Goal: Task Accomplishment & Management: Manage account settings

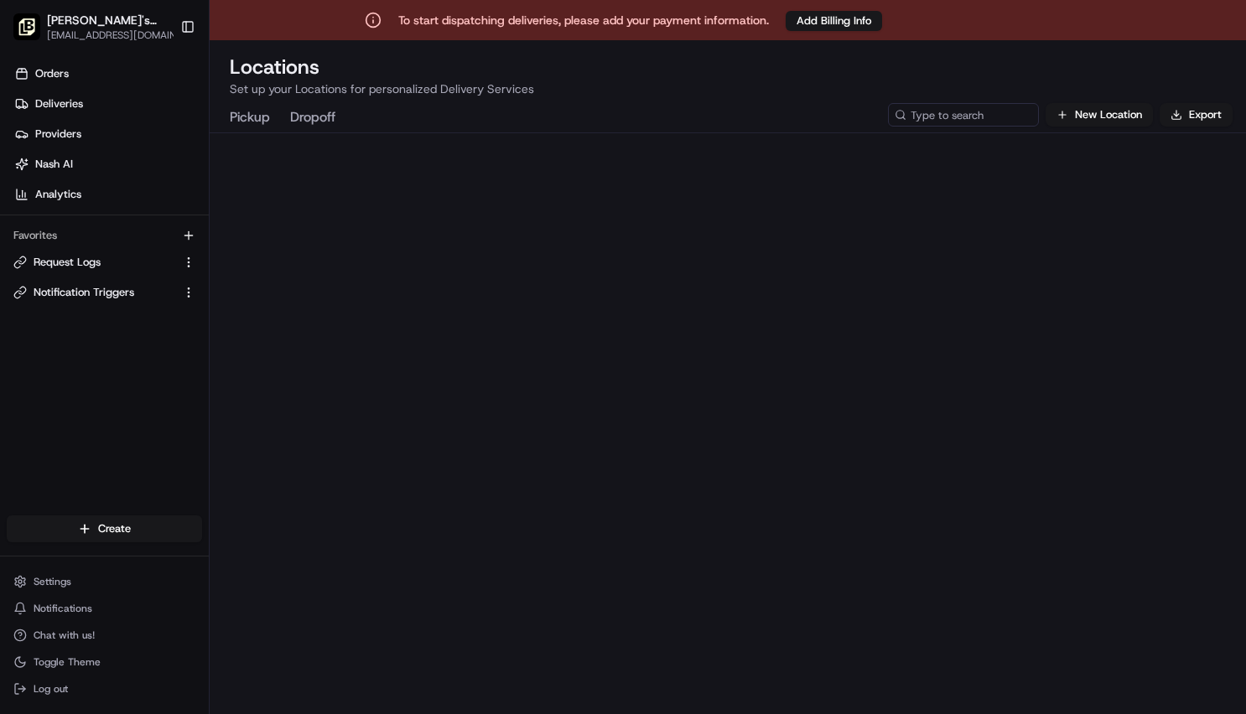
scroll to position [64, 0]
click at [48, 581] on span "Settings" at bounding box center [53, 581] width 38 height 13
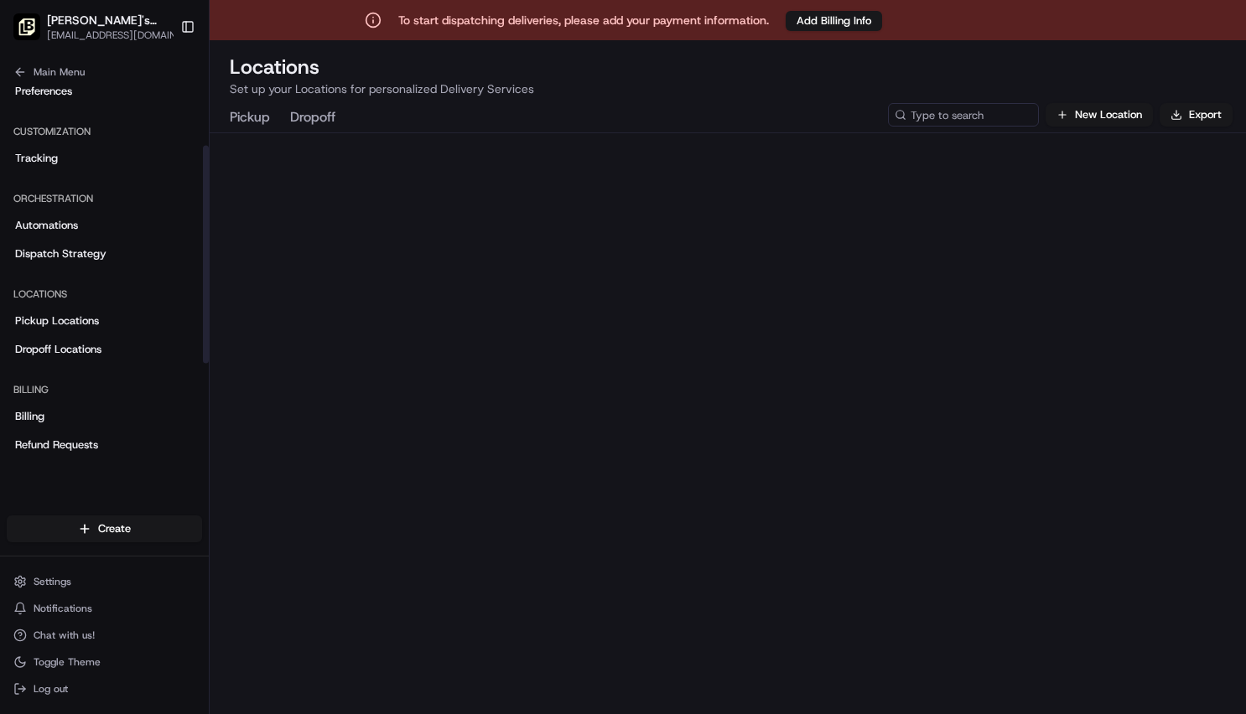
scroll to position [280, 0]
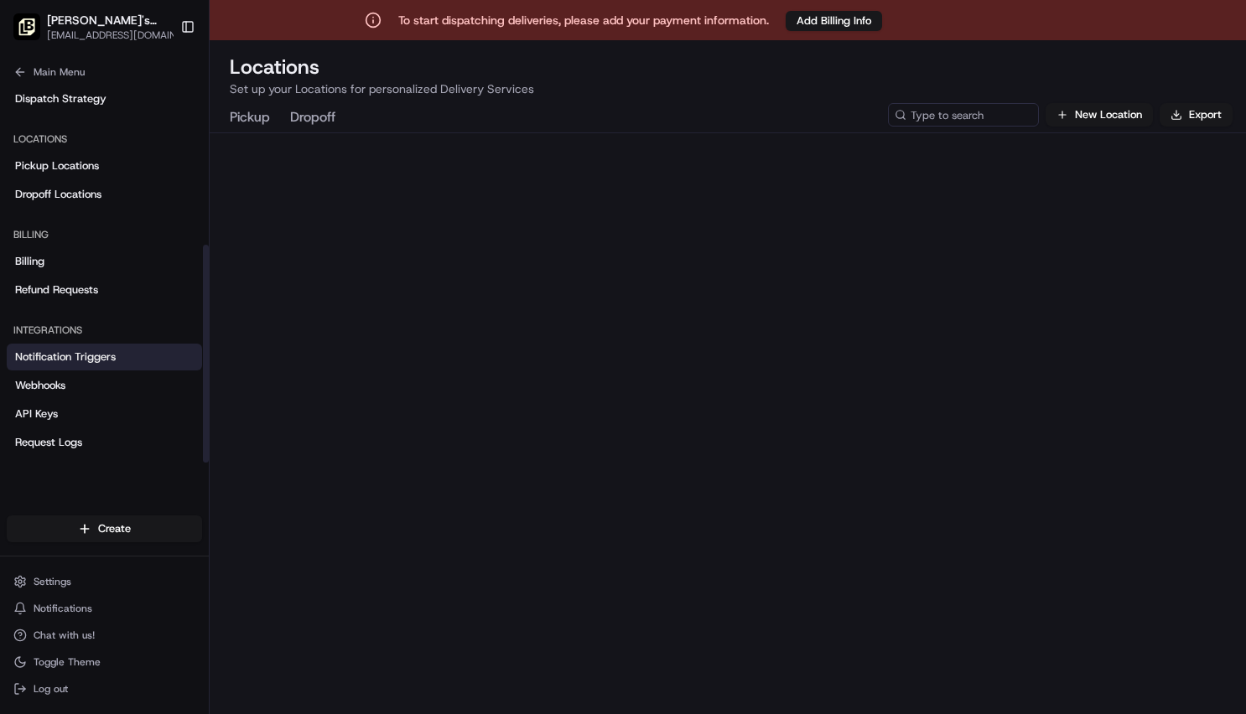
click at [108, 365] on link "Notification Triggers" at bounding box center [104, 357] width 195 height 27
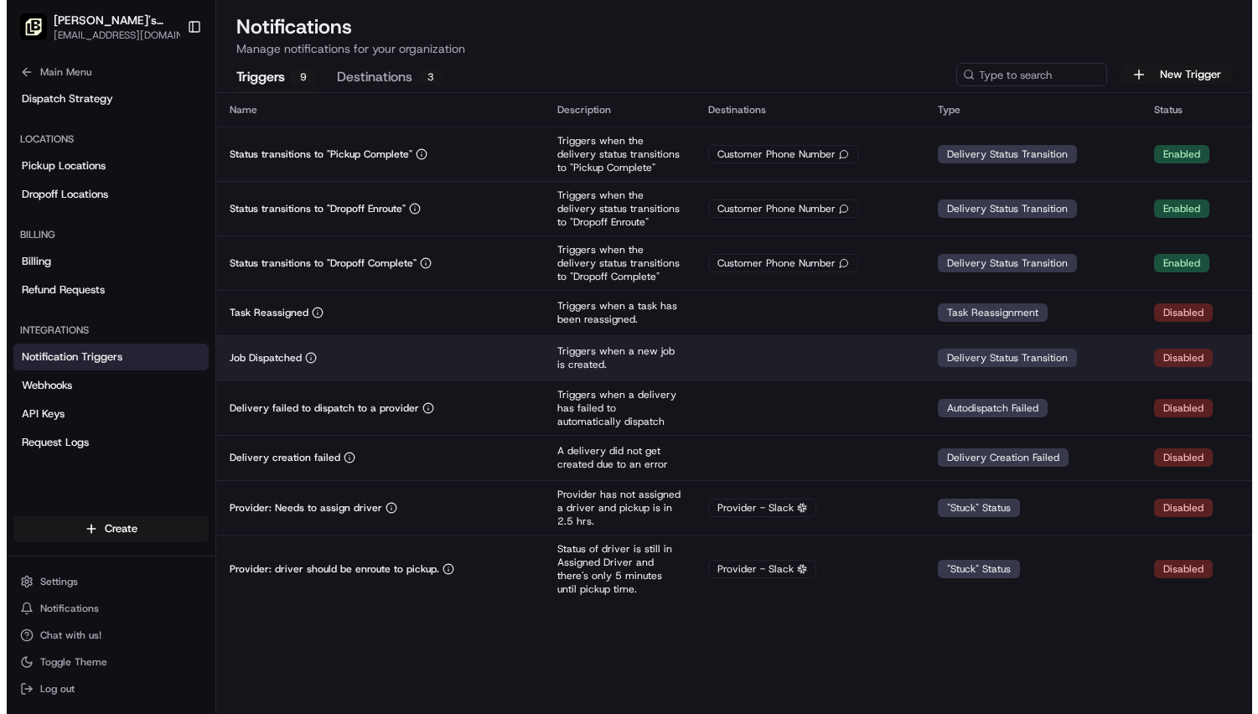
scroll to position [13, 0]
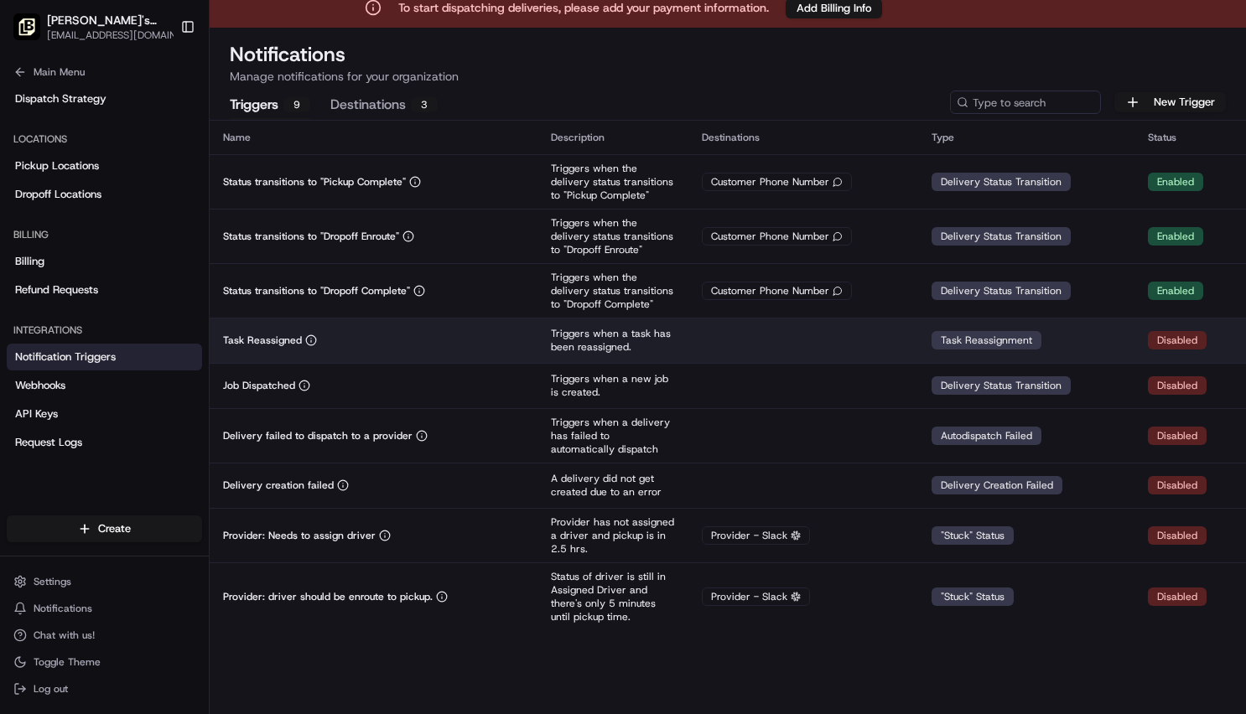
click at [448, 336] on div "Task Reassigned" at bounding box center [373, 340] width 301 height 13
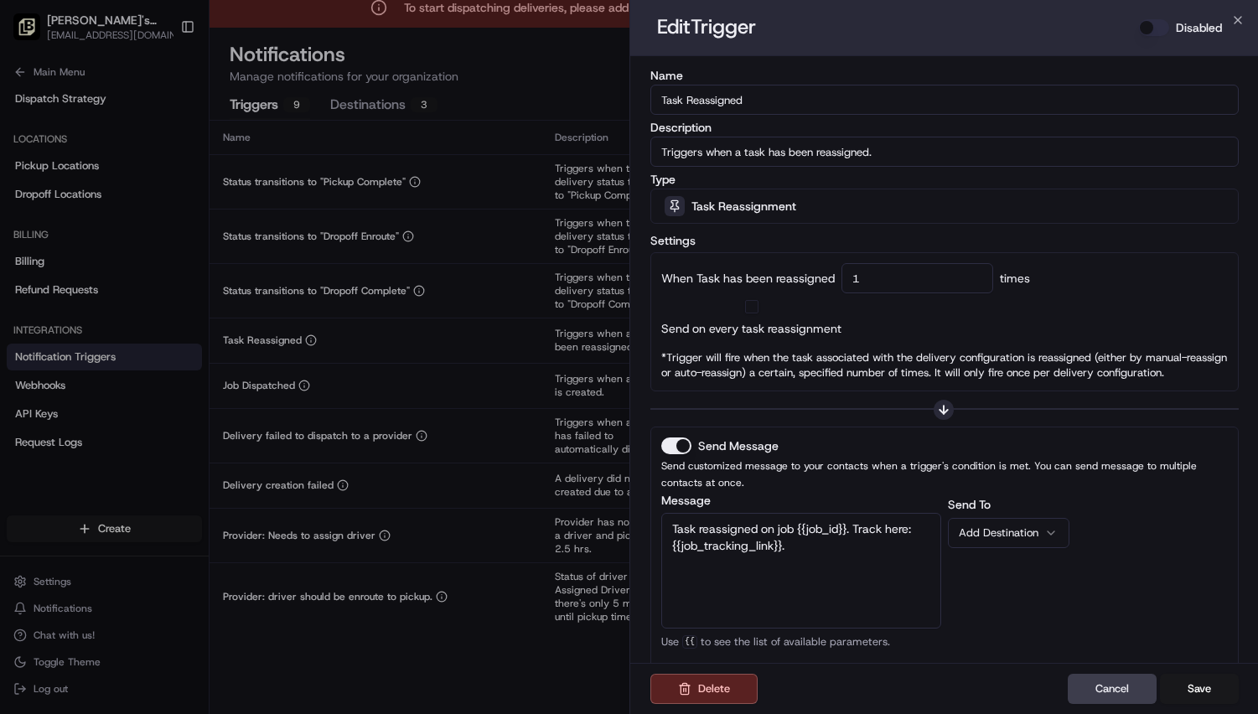
click at [811, 214] on div "Task Reassignment" at bounding box center [945, 206] width 580 height 34
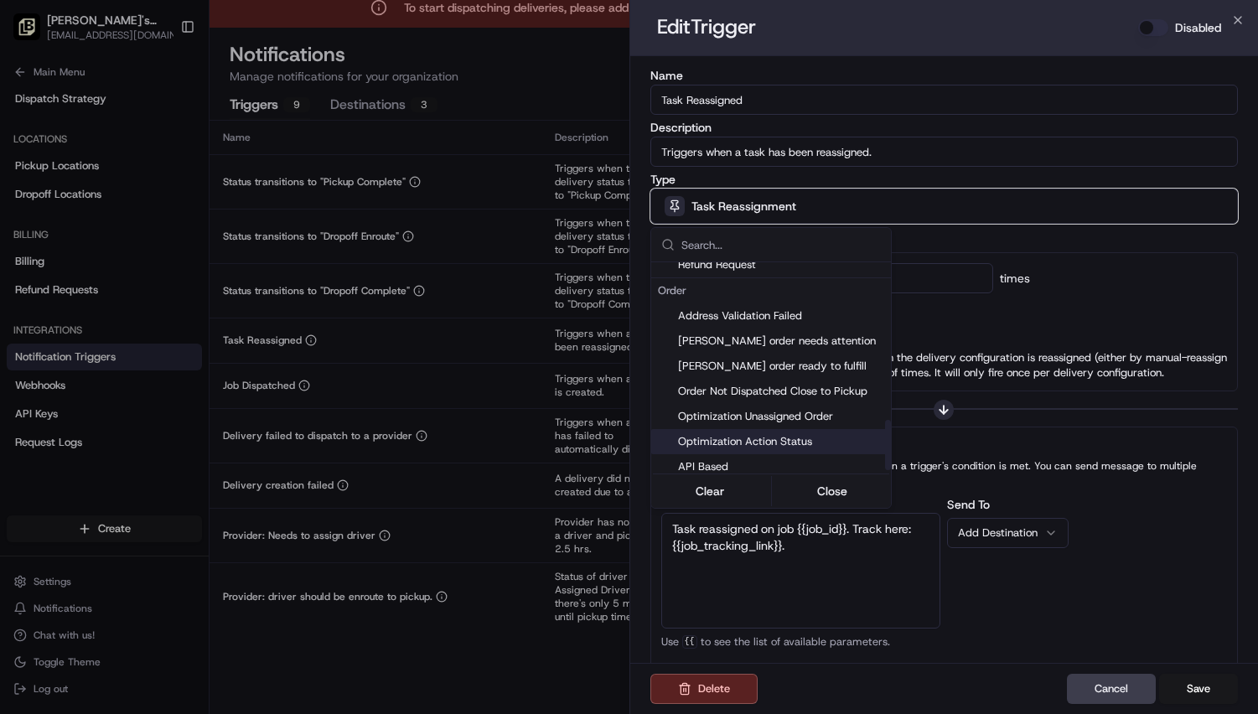
scroll to position [659, 0]
click at [811, 351] on div "[PERSON_NAME] order needs attention" at bounding box center [771, 343] width 240 height 25
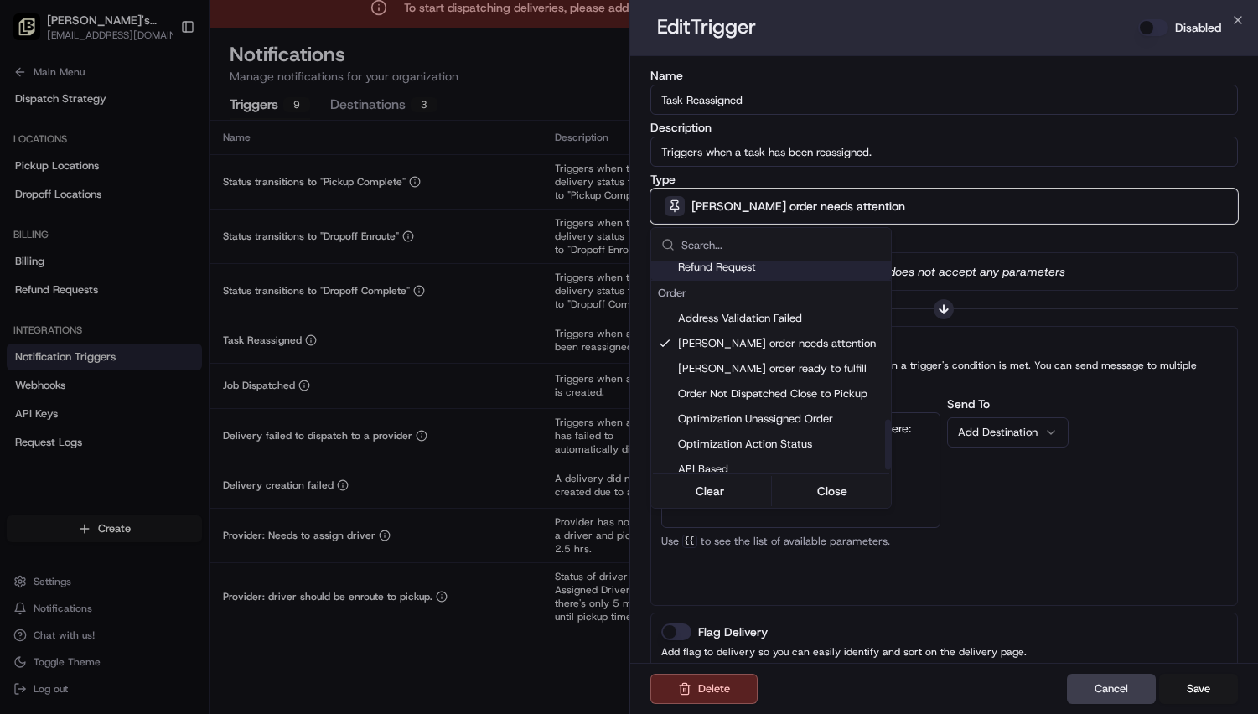
click at [892, 227] on div at bounding box center [629, 357] width 1258 height 714
